Goal: Go to known website: Go to known website

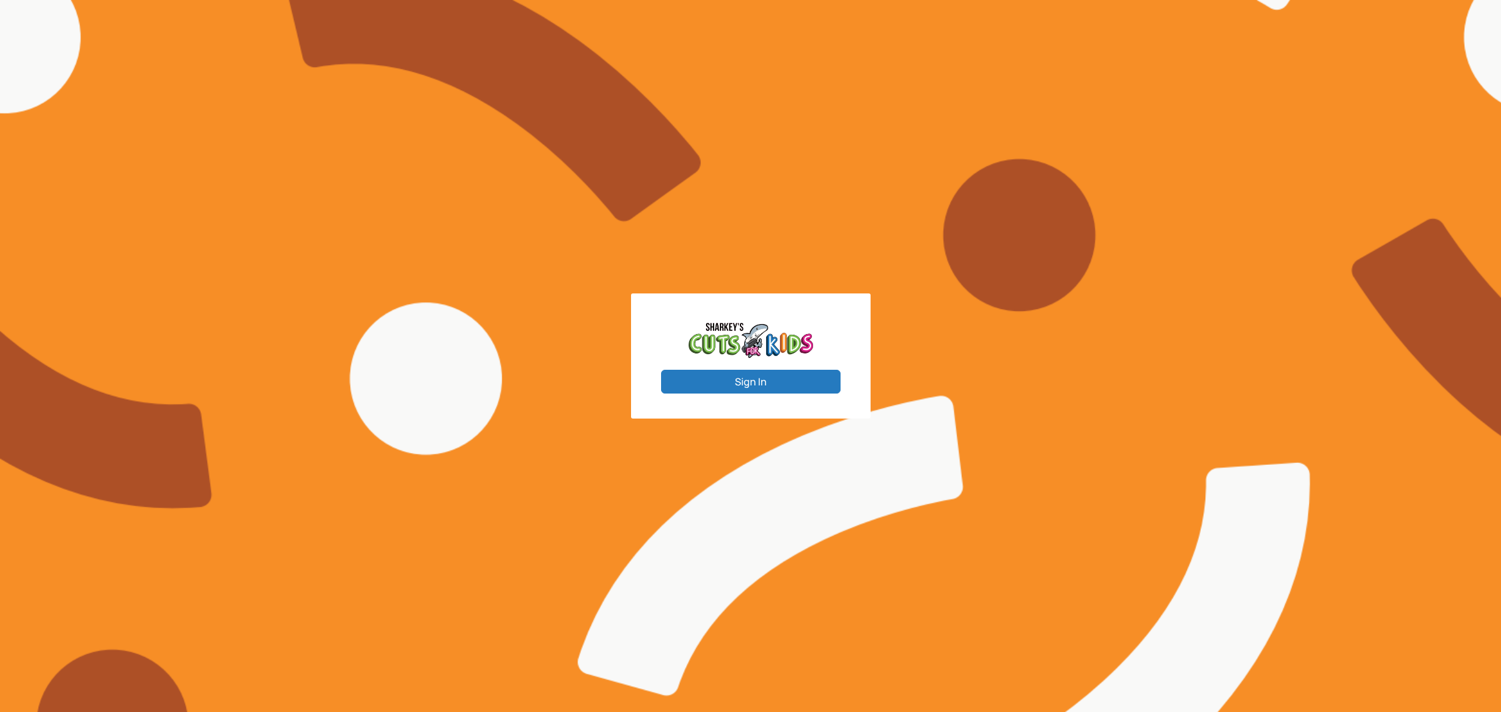
click at [799, 385] on button "Sign In" at bounding box center [750, 382] width 179 height 24
click at [723, 375] on button "Sign In" at bounding box center [750, 382] width 179 height 24
